Goal: Find specific page/section: Find specific page/section

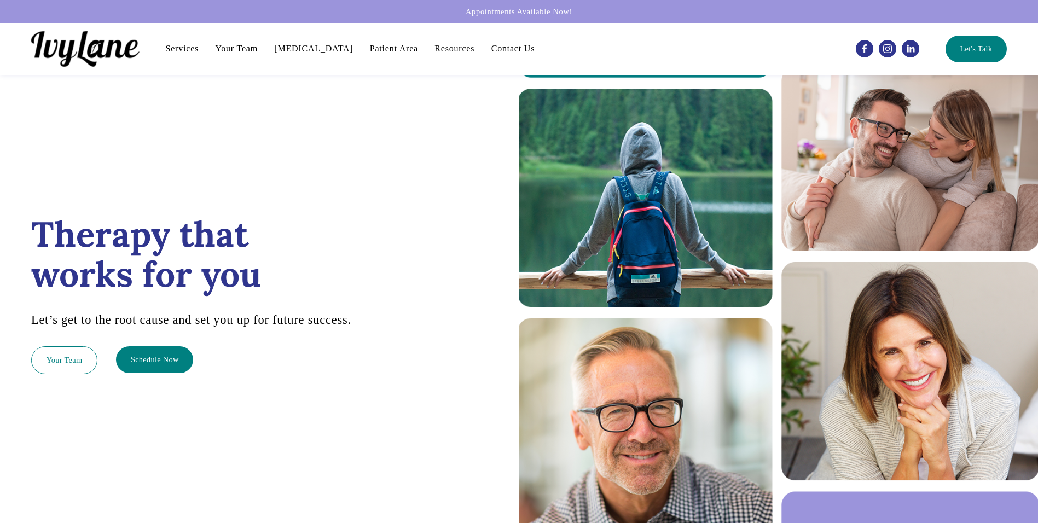
click at [235, 51] on link "Your Team" at bounding box center [236, 48] width 43 height 13
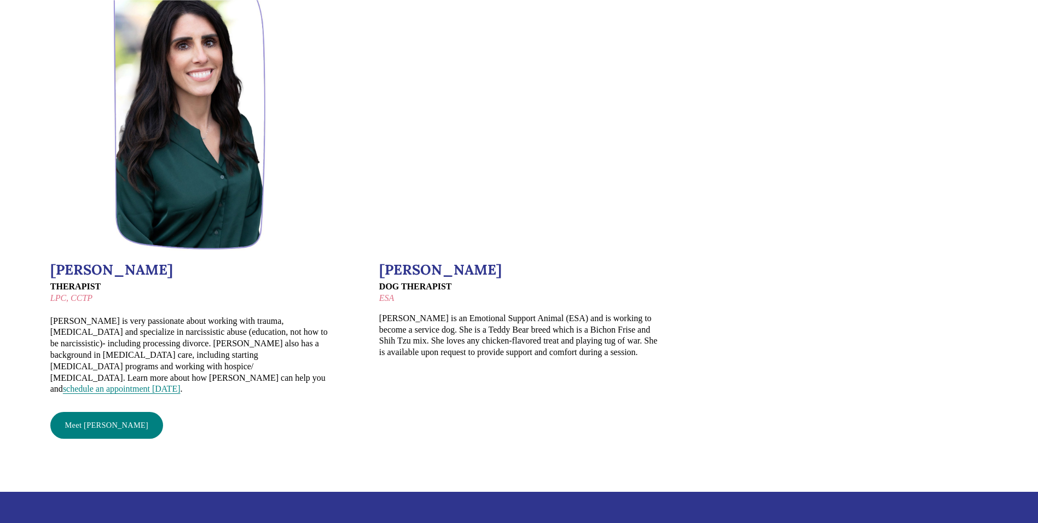
scroll to position [1641, 0]
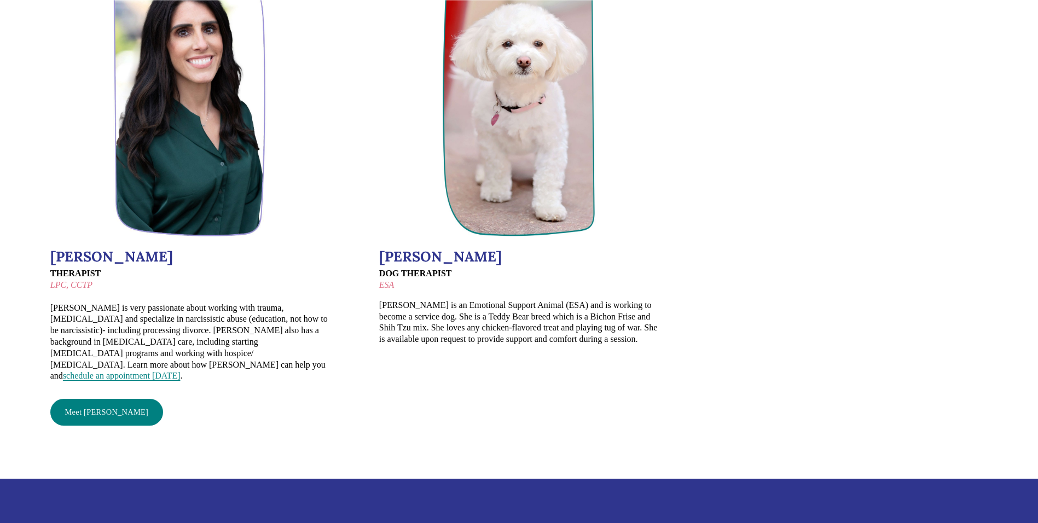
click at [96, 399] on link "Meet [PERSON_NAME]" at bounding box center [106, 412] width 113 height 27
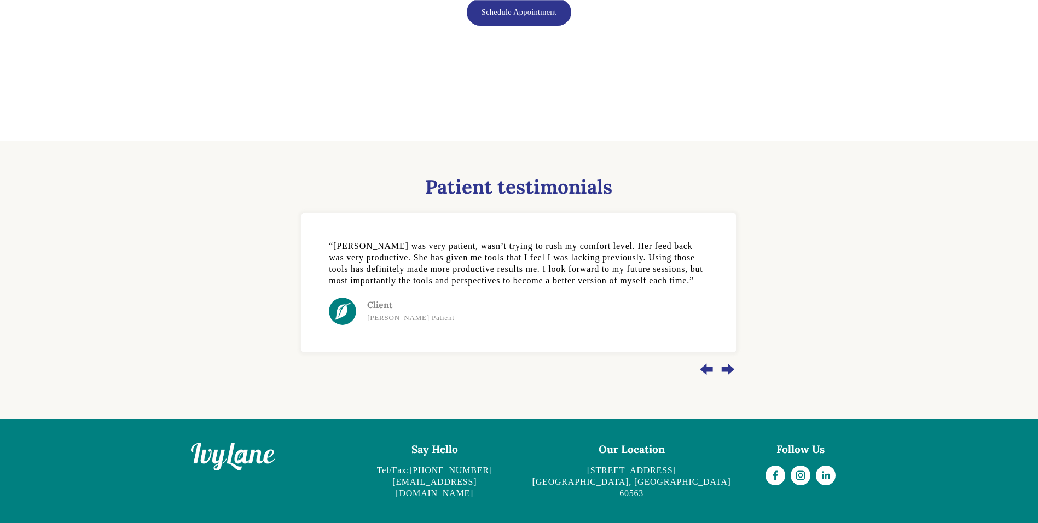
scroll to position [770, 0]
